Goal: Task Accomplishment & Management: Manage account settings

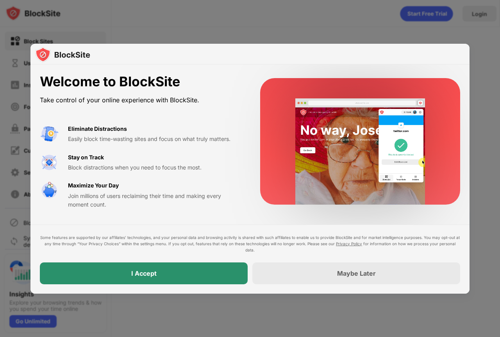
click at [178, 276] on div "I Accept" at bounding box center [144, 274] width 208 height 22
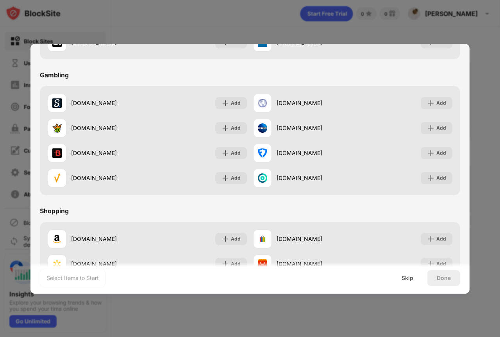
scroll to position [819, 0]
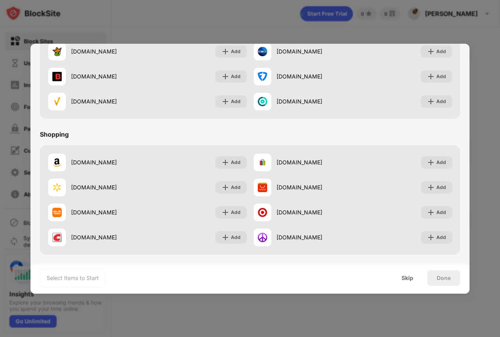
click at [472, 19] on div at bounding box center [250, 168] width 500 height 337
click at [202, 25] on div at bounding box center [250, 168] width 500 height 337
click at [208, 25] on div at bounding box center [250, 168] width 500 height 337
click at [409, 281] on div "Skip" at bounding box center [407, 278] width 30 height 16
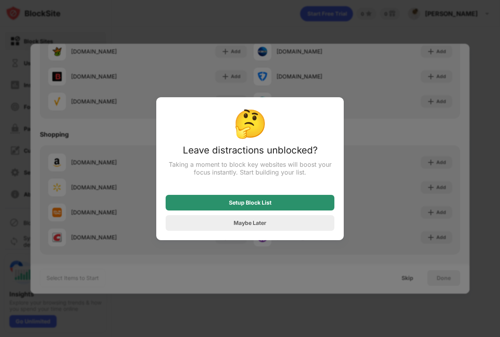
click at [277, 206] on div "Setup Block List" at bounding box center [250, 203] width 169 height 16
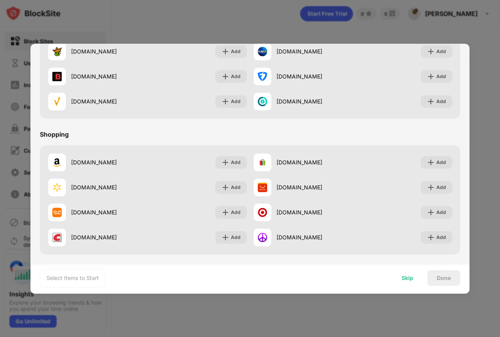
click at [408, 281] on div "Skip" at bounding box center [407, 278] width 30 height 16
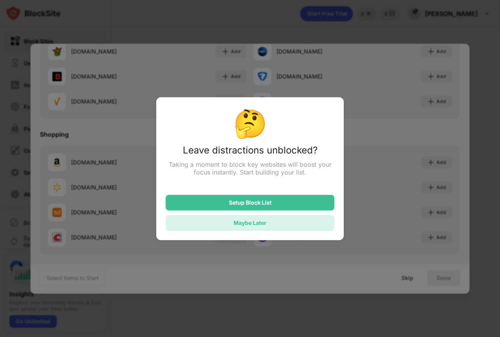
click at [262, 220] on div "Maybe Later" at bounding box center [250, 223] width 169 height 16
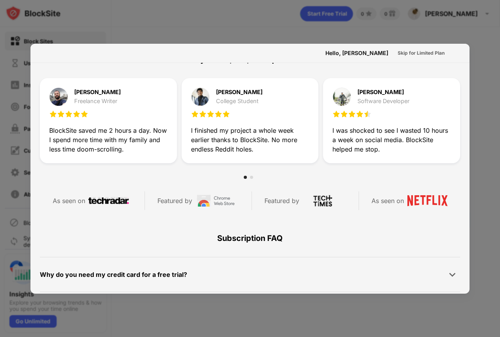
scroll to position [381, 0]
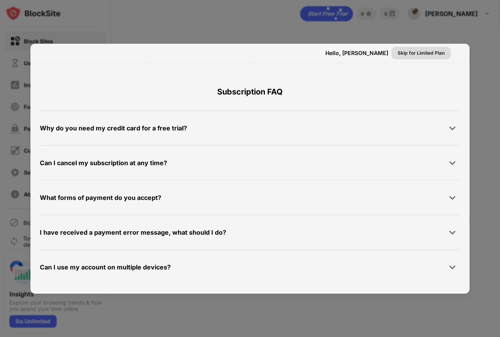
click at [411, 53] on div "Skip for Limited Plan" at bounding box center [421, 53] width 47 height 8
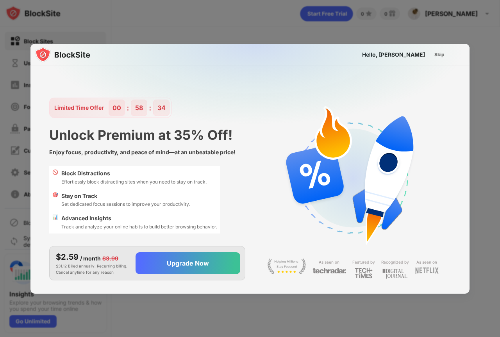
scroll to position [0, 0]
click at [437, 56] on div "Skip" at bounding box center [439, 55] width 10 height 8
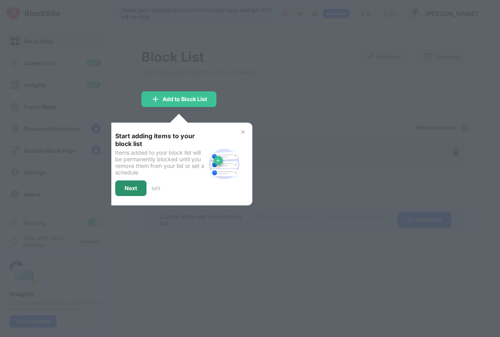
click at [138, 190] on div "Next" at bounding box center [130, 189] width 31 height 16
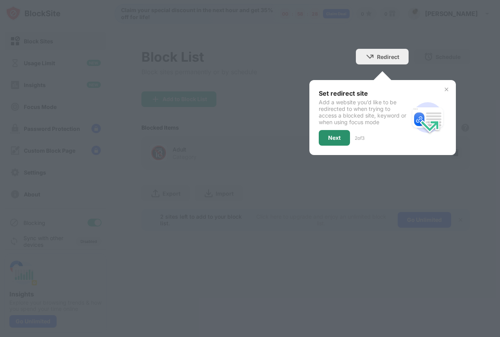
click at [334, 138] on div "Next" at bounding box center [334, 138] width 13 height 6
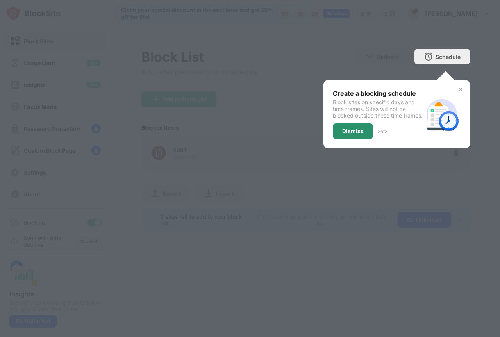
click at [352, 134] on div "Dismiss" at bounding box center [352, 131] width 21 height 6
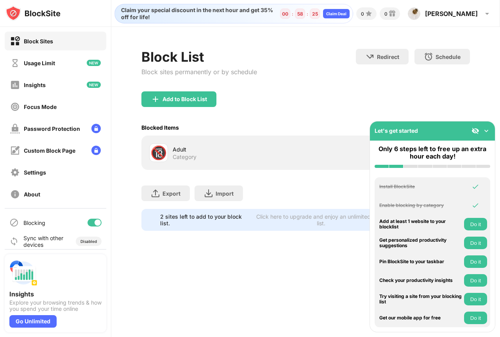
click at [412, 125] on div "Let's get started" at bounding box center [432, 131] width 125 height 19
click at [330, 105] on div "Add to Block List" at bounding box center [305, 105] width 329 height 28
click at [486, 131] on img at bounding box center [487, 131] width 8 height 8
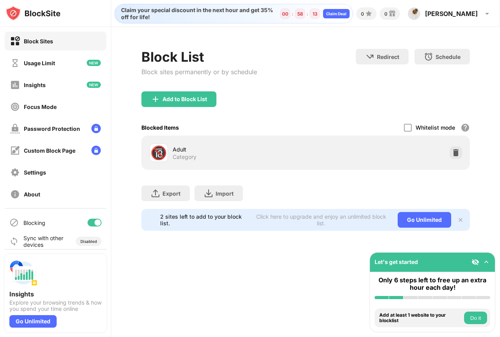
click at [271, 274] on div "Claim your special discount in the next hour and get 35% off for life! 00 : 58 …" at bounding box center [305, 168] width 389 height 337
click at [476, 316] on button "Do it" at bounding box center [475, 318] width 23 height 13
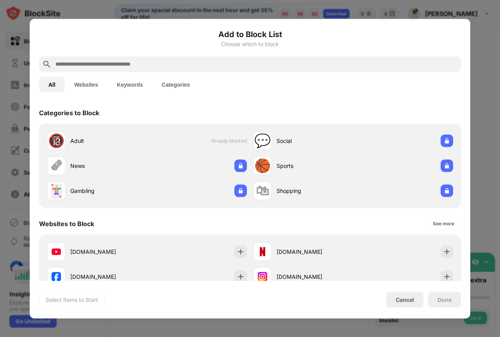
click at [92, 83] on button "Websites" at bounding box center [86, 85] width 43 height 16
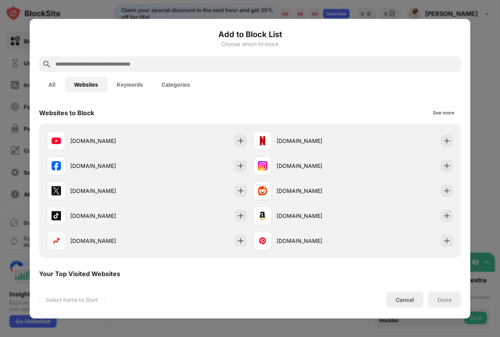
click at [132, 83] on button "Keywords" at bounding box center [129, 85] width 45 height 16
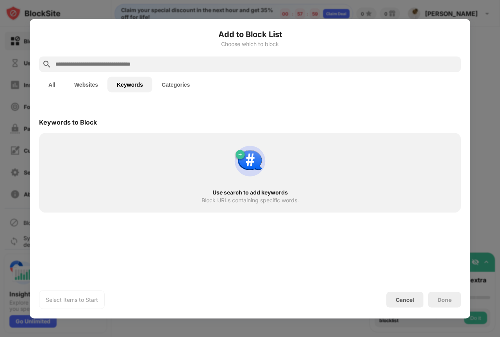
click at [159, 84] on button "Categories" at bounding box center [175, 85] width 47 height 16
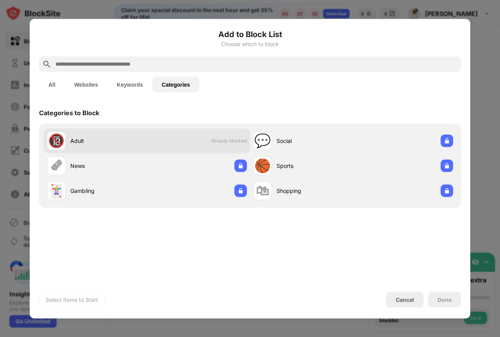
click at [99, 143] on div "Adult" at bounding box center [108, 141] width 77 height 8
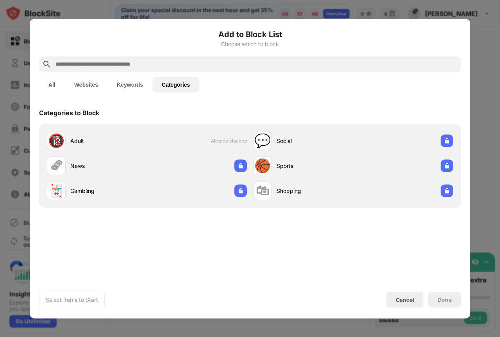
click at [58, 85] on button "All" at bounding box center [52, 85] width 26 height 16
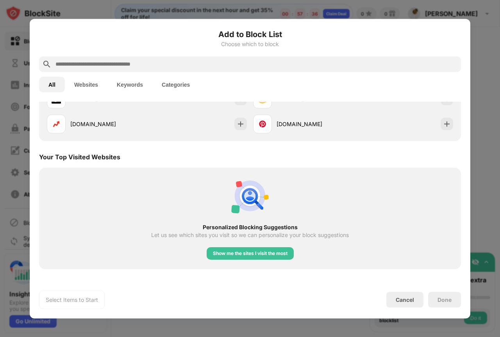
scroll to position [322, 0]
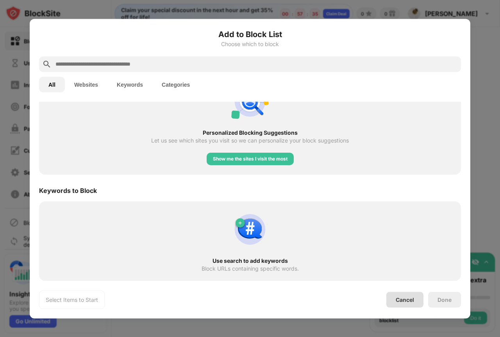
click at [411, 302] on div "Cancel" at bounding box center [405, 300] width 18 height 7
